Goal: Browse casually

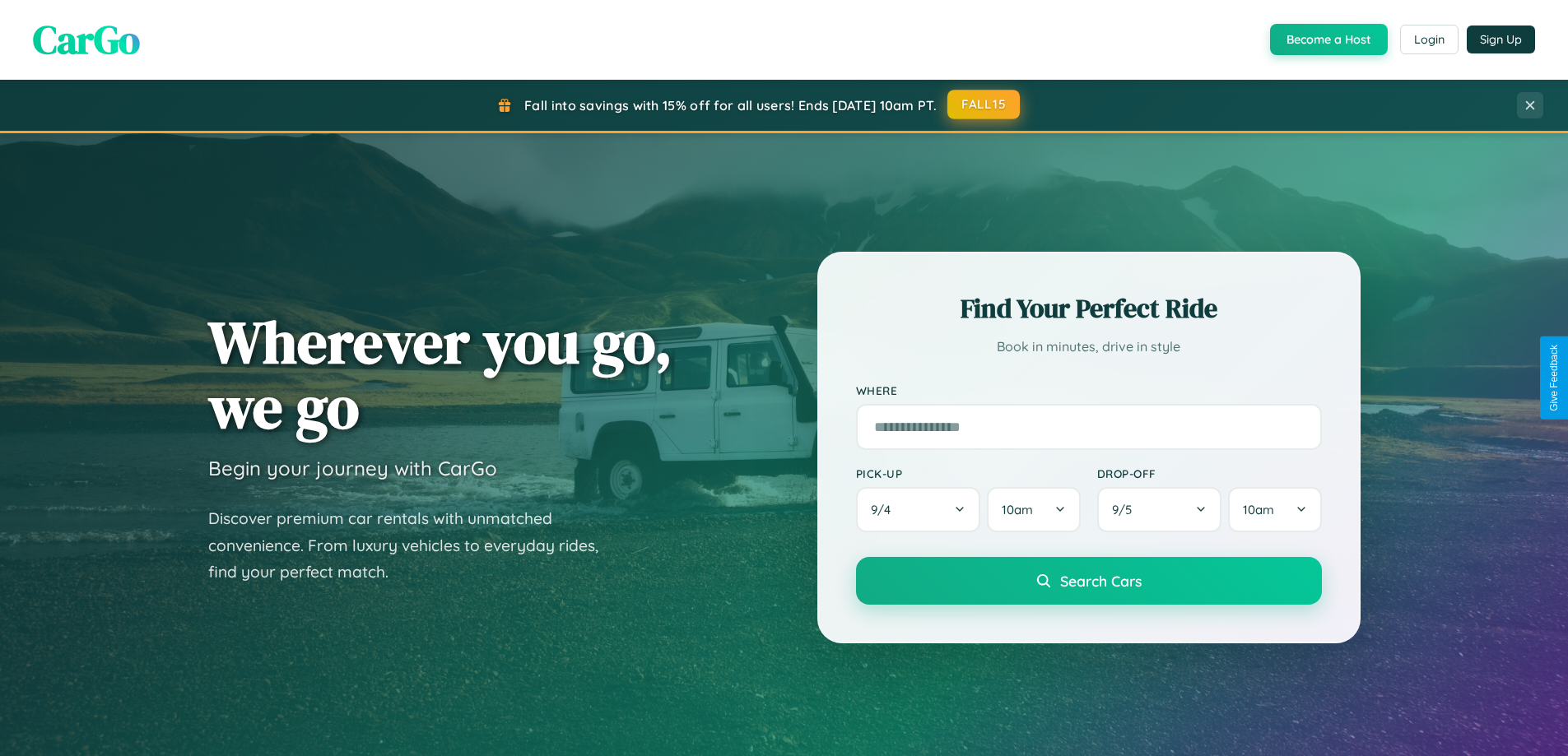
click at [985, 106] on button "FALL15" at bounding box center [984, 104] width 72 height 30
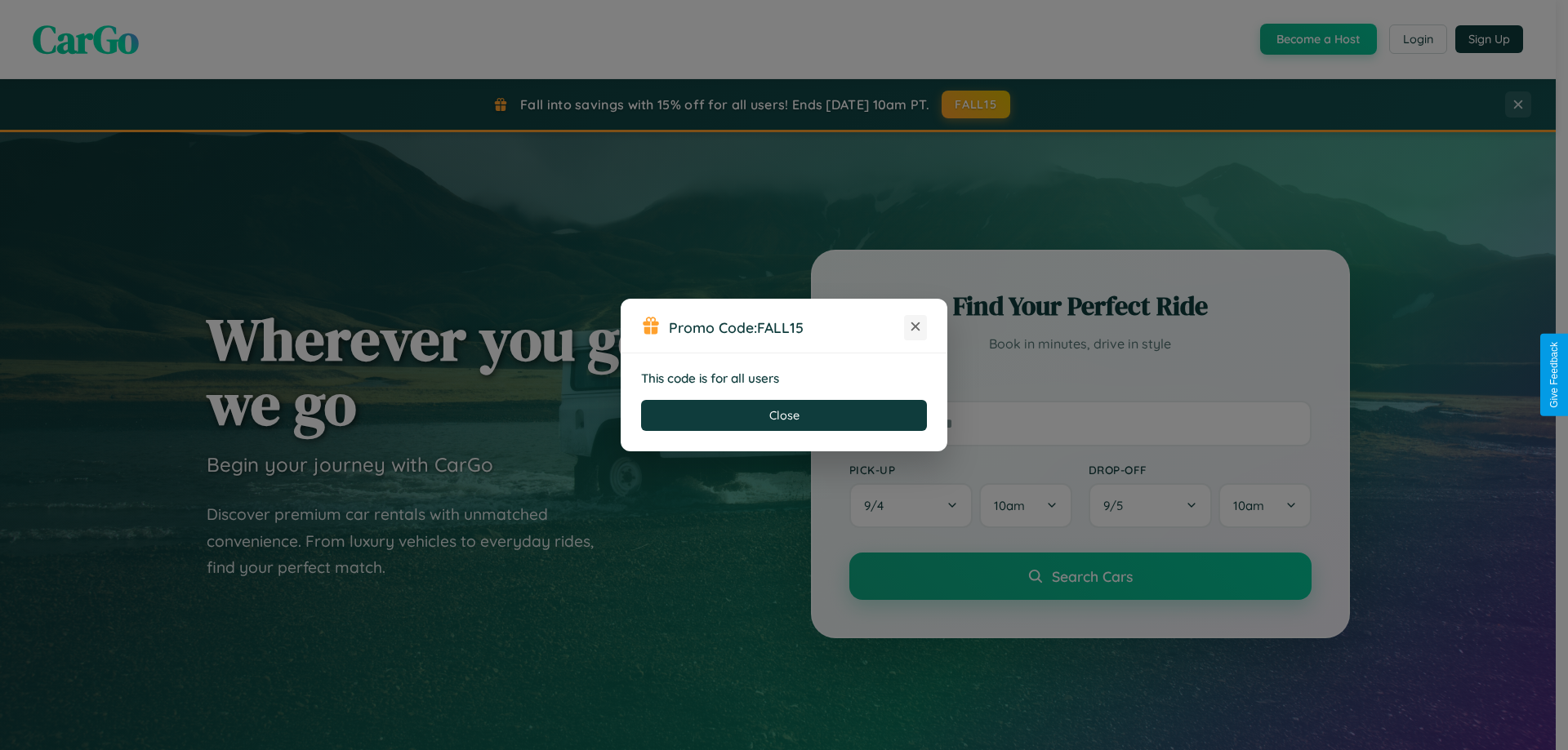
click at [915, 327] on icon at bounding box center [915, 326] width 16 height 16
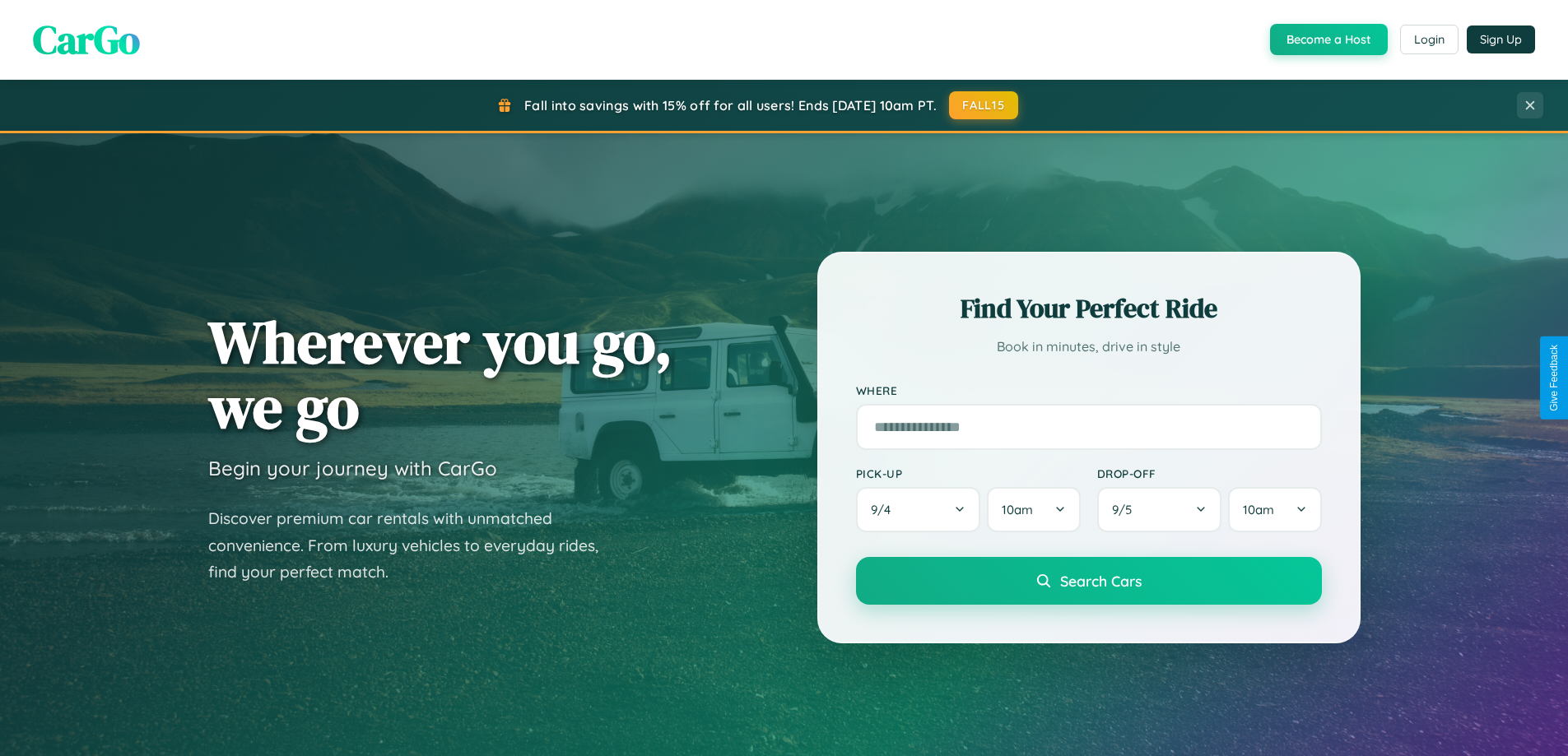
scroll to position [1133, 0]
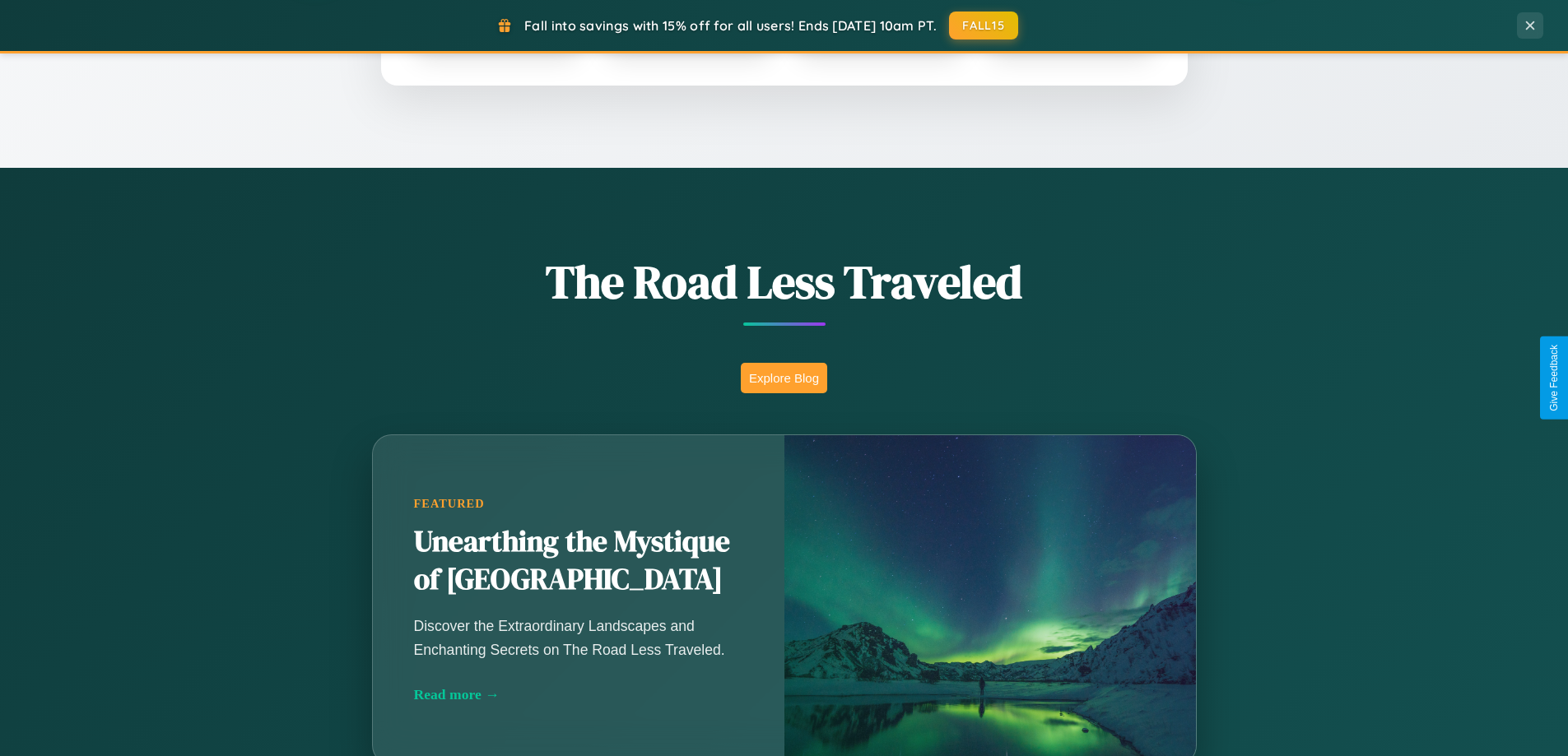
click at [783, 378] on button "Explore Blog" at bounding box center [784, 378] width 87 height 31
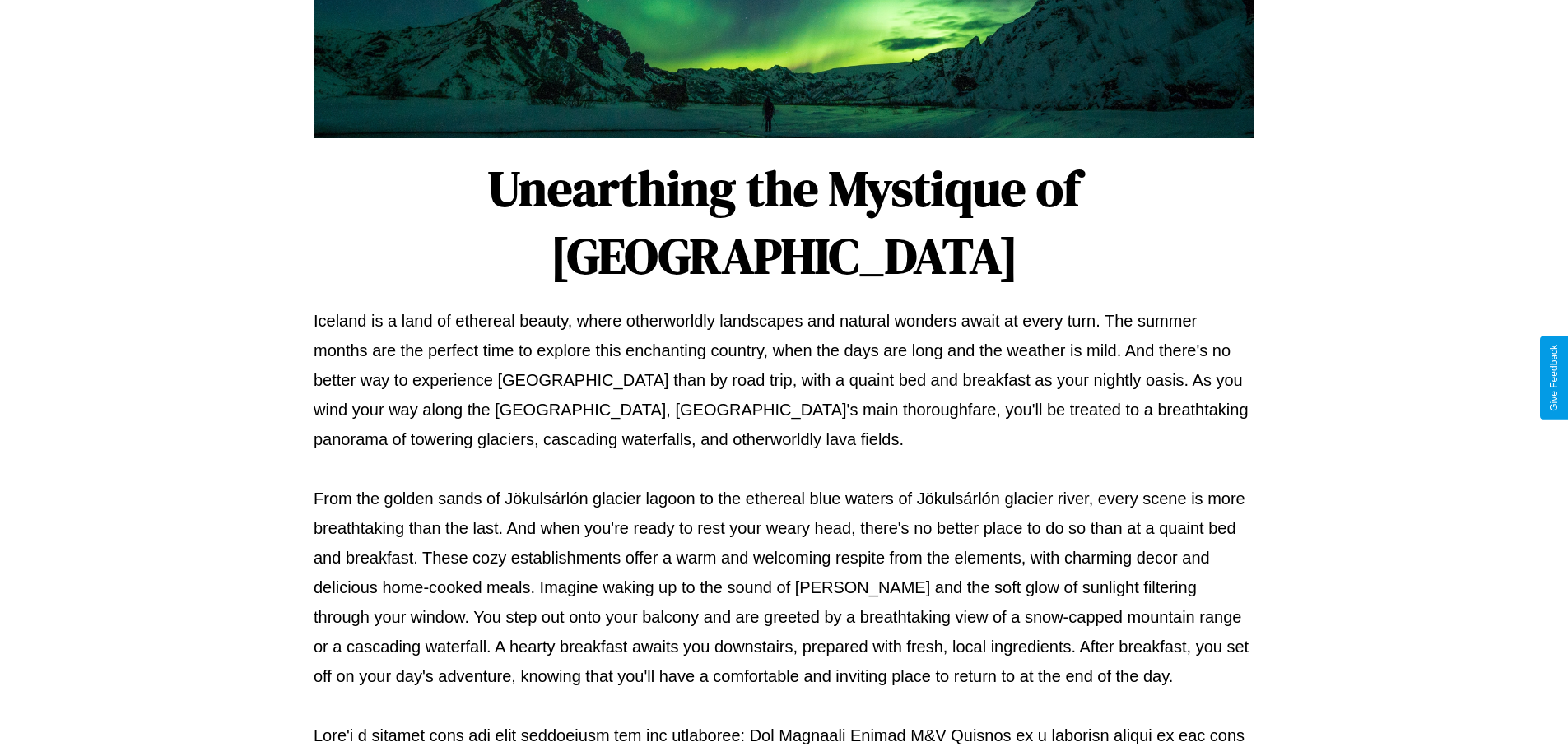
scroll to position [532, 0]
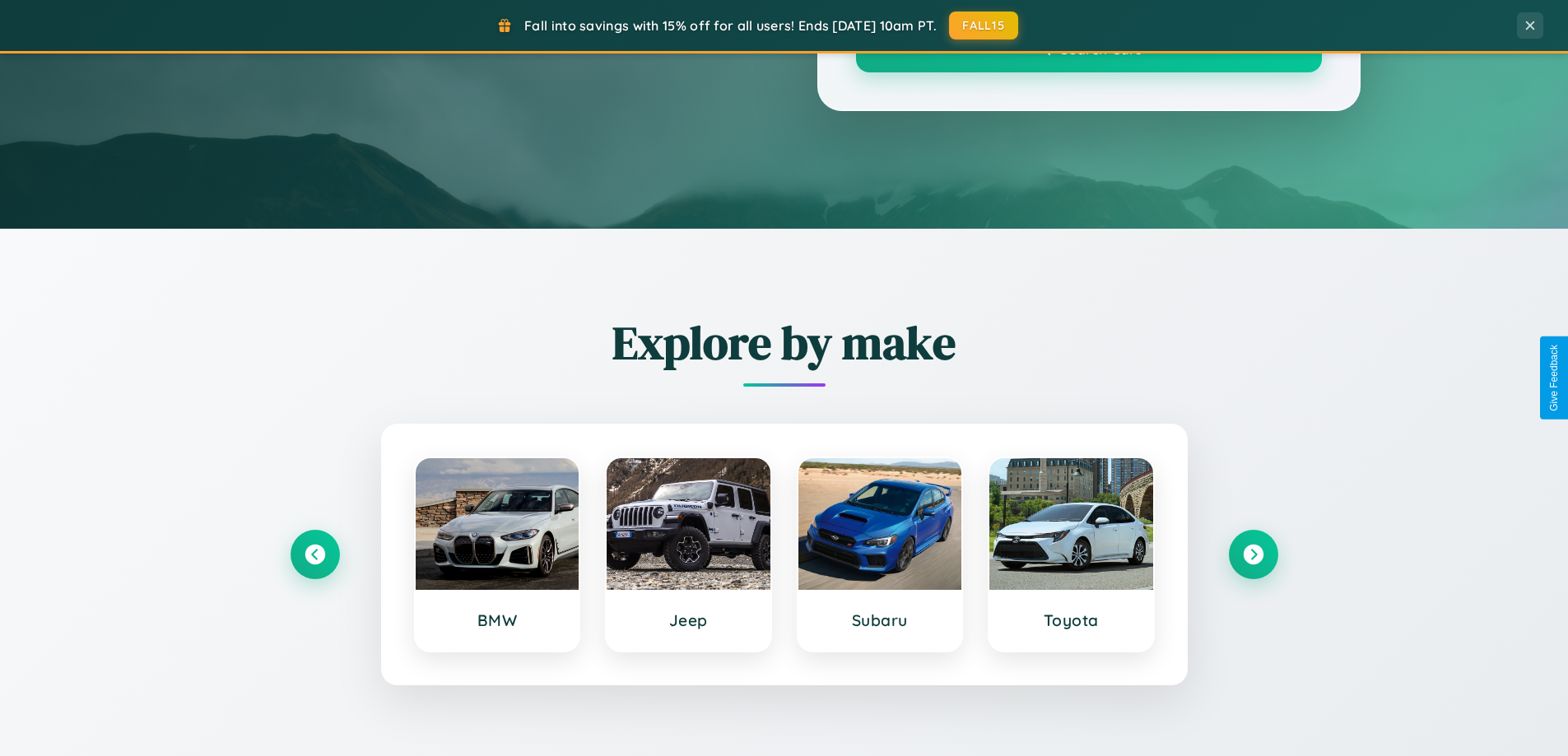
scroll to position [1133, 0]
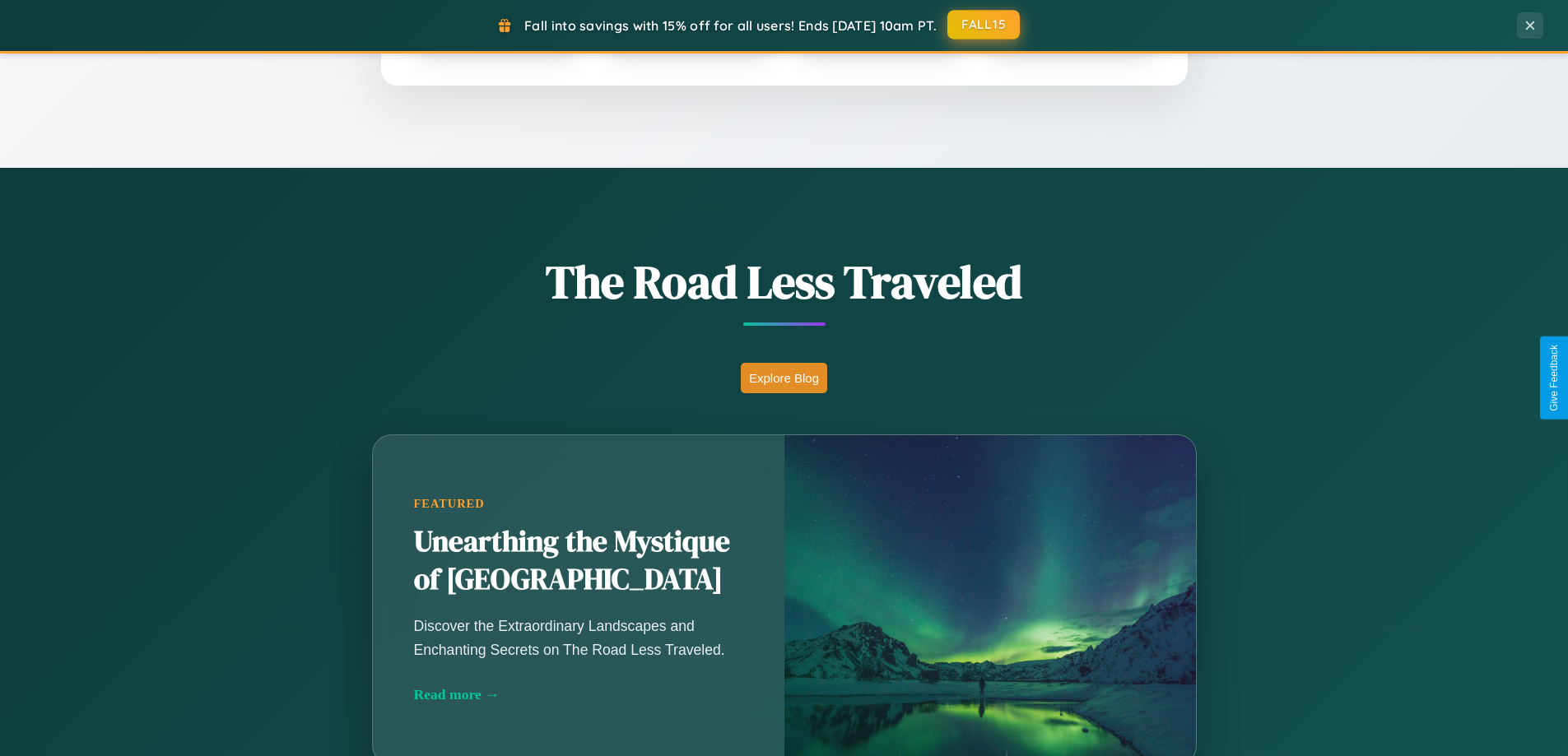
click at [985, 24] on button "FALL15" at bounding box center [984, 24] width 72 height 30
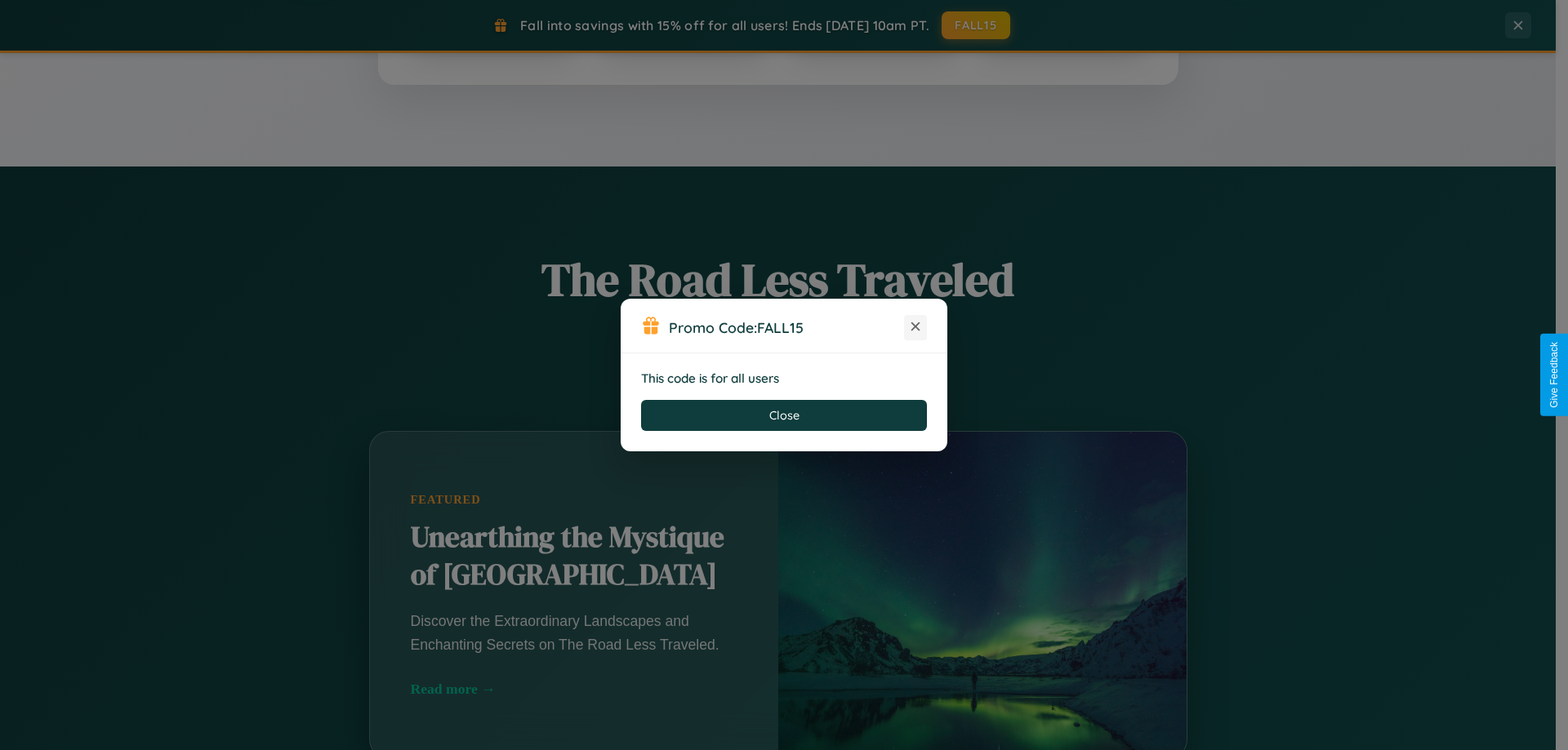
click at [915, 327] on icon at bounding box center [915, 326] width 16 height 16
